Goal: Book appointment/travel/reservation

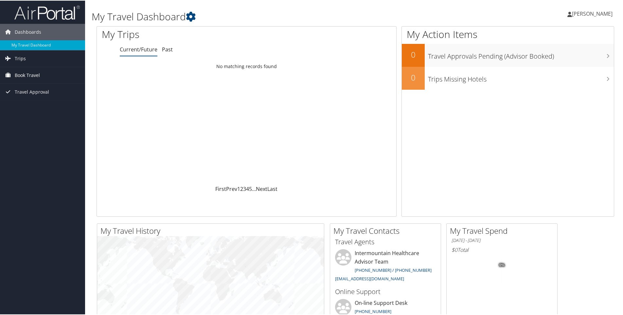
click at [34, 79] on span "Book Travel" at bounding box center [27, 74] width 25 height 16
click at [32, 73] on span "Book Travel" at bounding box center [27, 74] width 25 height 16
click at [38, 110] on link "Book/Manage Online Trips" at bounding box center [42, 107] width 85 height 10
